Goal: Use online tool/utility: Utilize a website feature to perform a specific function

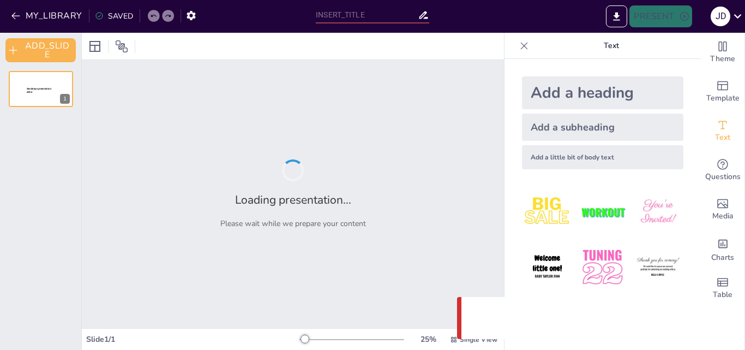
type input "Understanding Global Cities: Demographic Dynamics and Trends"
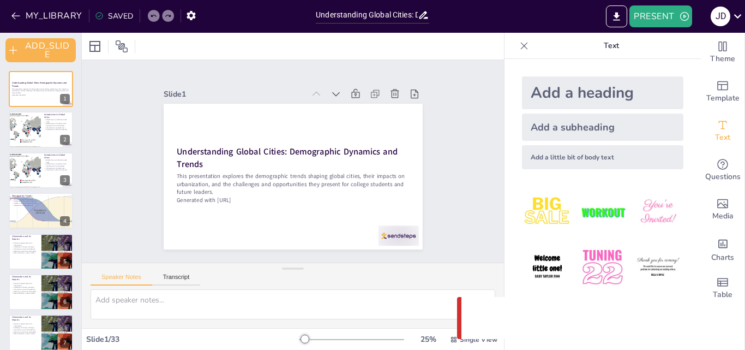
checkbox input "true"
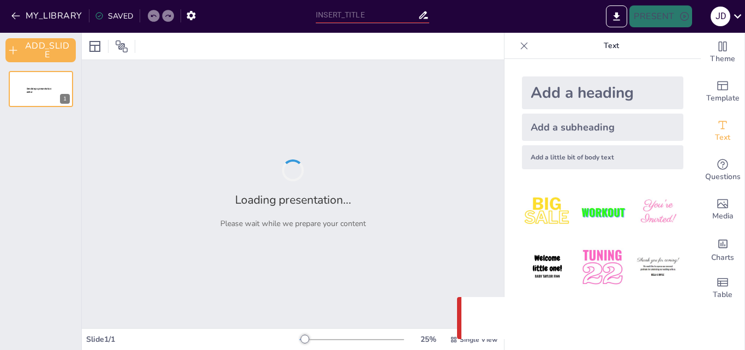
type input "Understanding Global Cities: Demographic Dynamics and Trends"
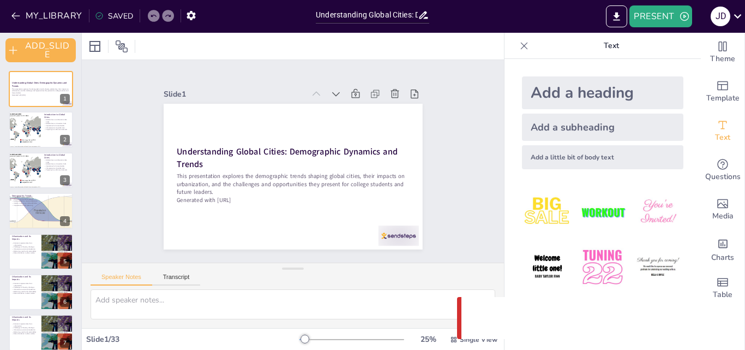
checkbox input "true"
